Goal: Transaction & Acquisition: Register for event/course

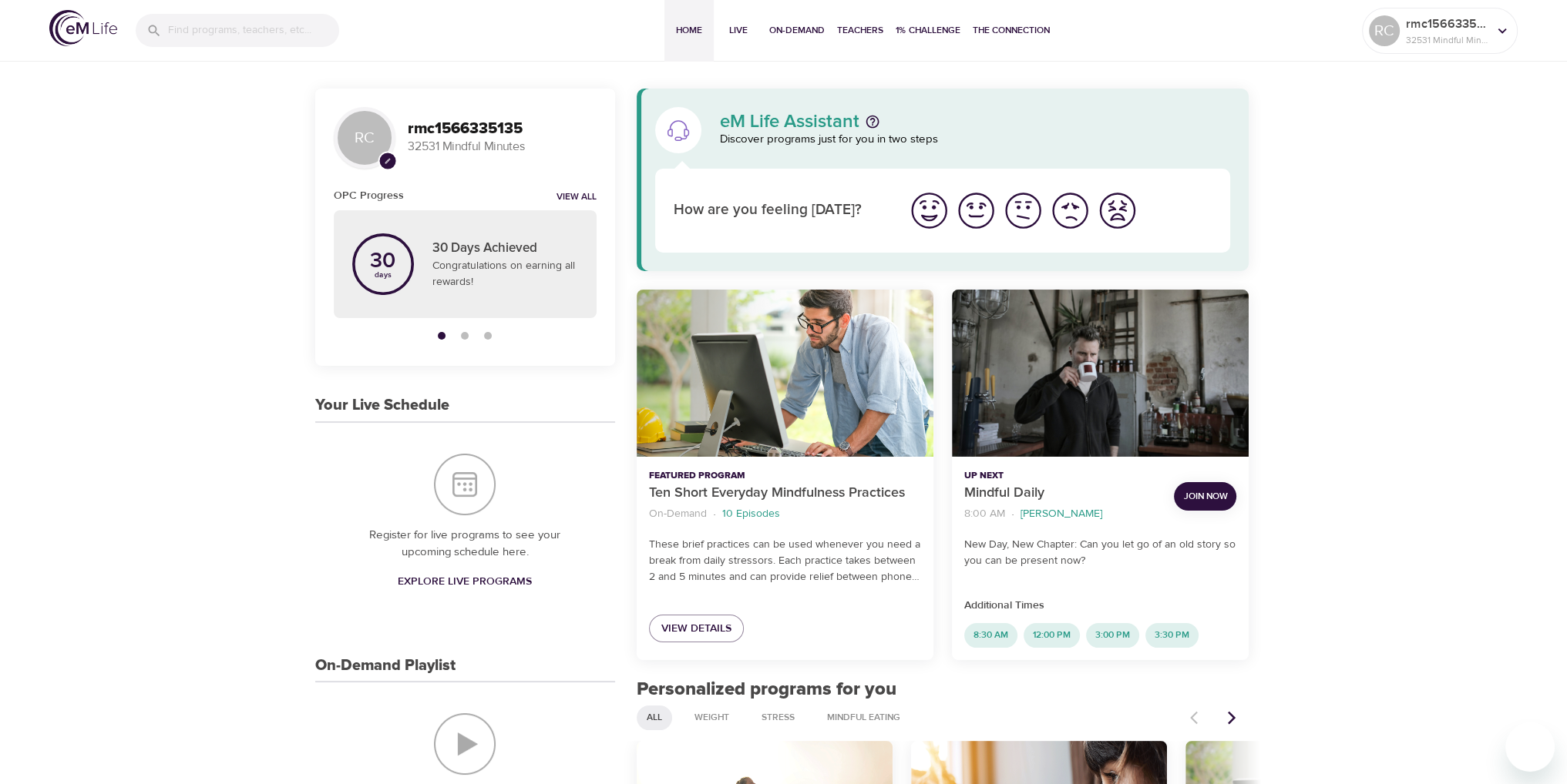
click at [922, 208] on img "I'm feeling great" at bounding box center [929, 210] width 42 height 42
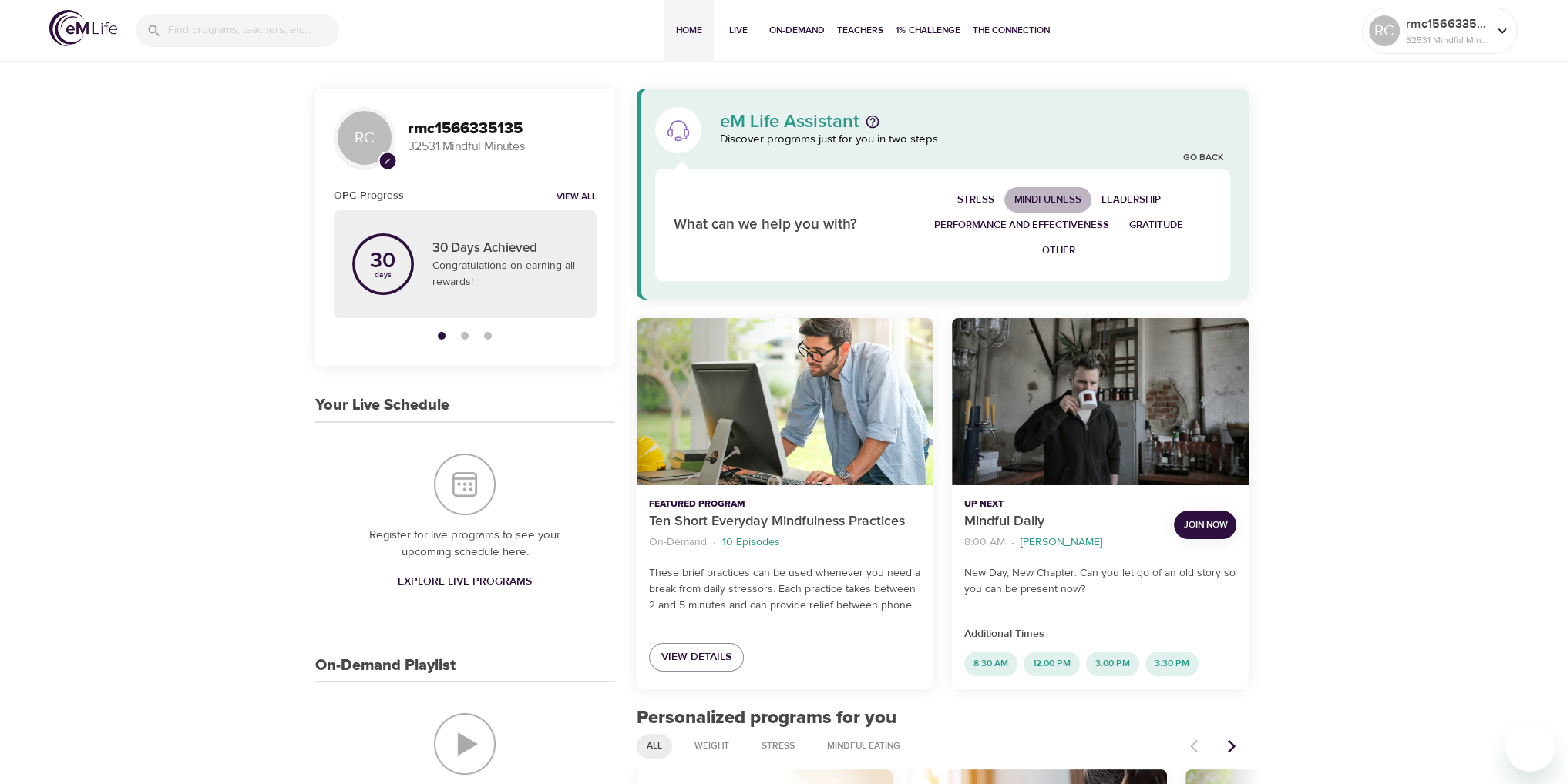
click at [1046, 197] on span "Mindfulness" at bounding box center [1048, 200] width 67 height 17
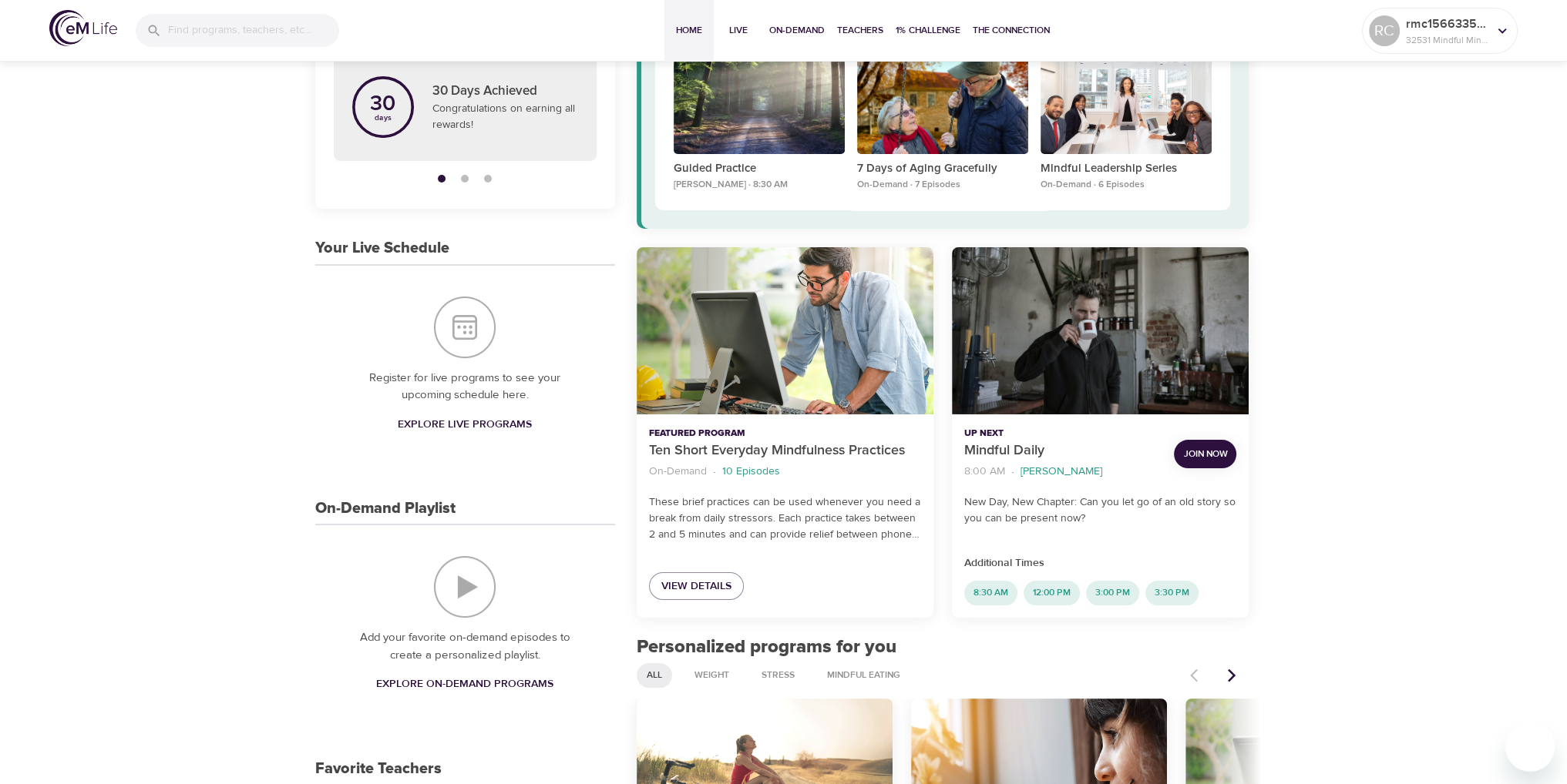
scroll to position [154, 0]
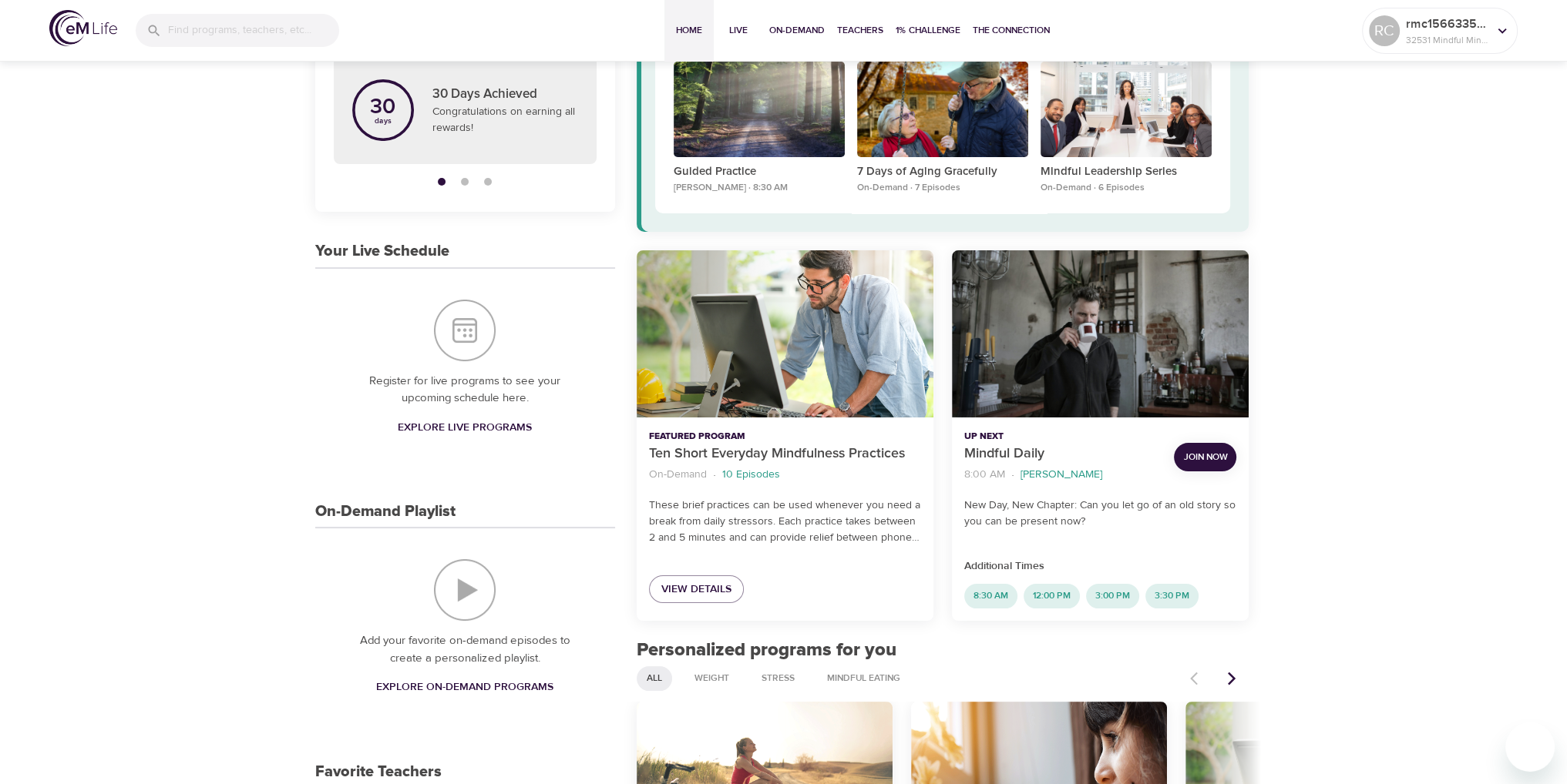
click at [1194, 460] on span "Join Now" at bounding box center [1205, 457] width 44 height 16
